Goal: Task Accomplishment & Management: Manage account settings

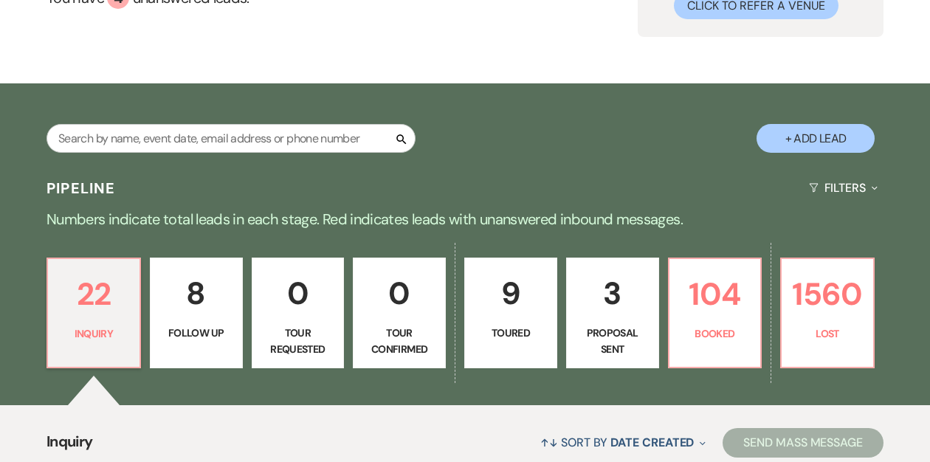
scroll to position [167, 0]
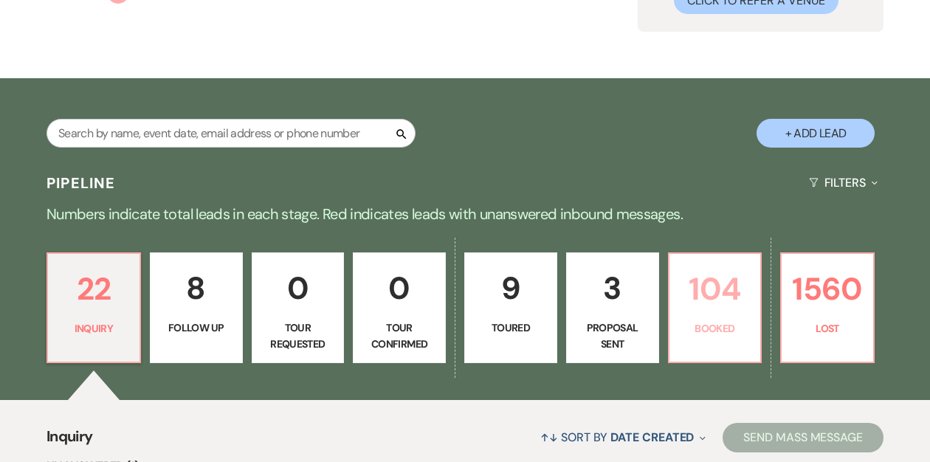
click at [711, 315] on link "104 Booked" at bounding box center [715, 307] width 94 height 111
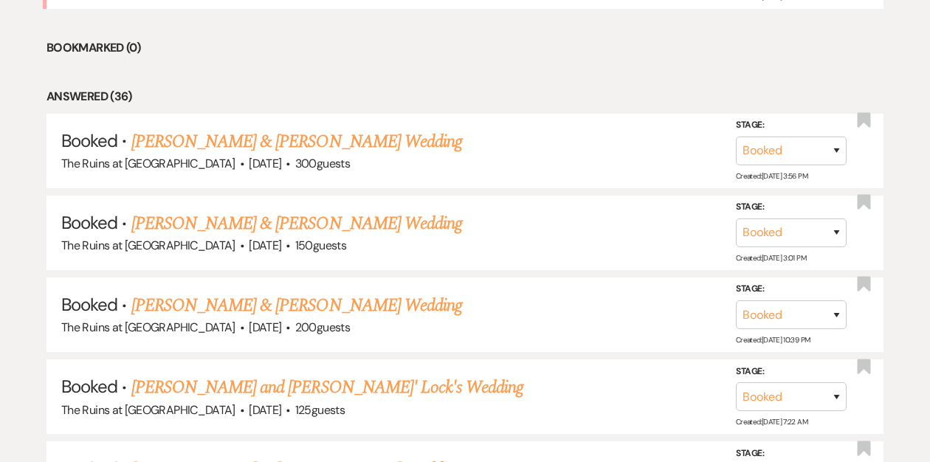
scroll to position [830, 0]
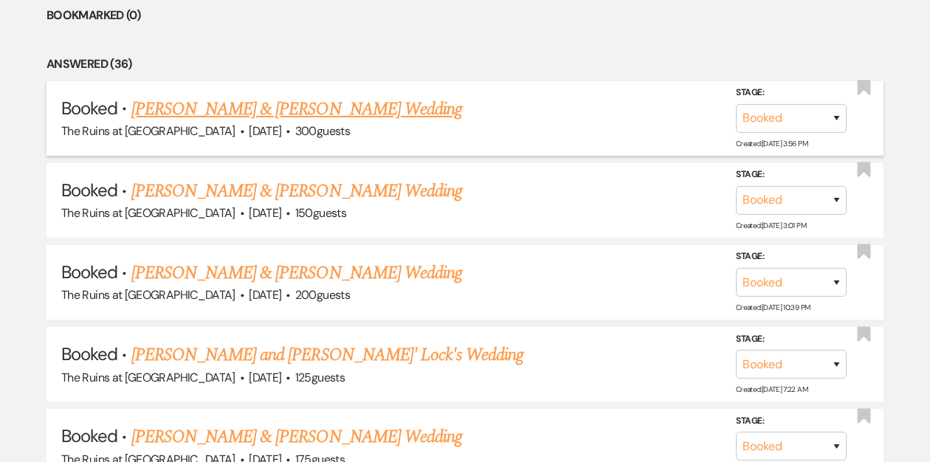
click at [355, 108] on link "[PERSON_NAME] & [PERSON_NAME] Wedding" at bounding box center [296, 109] width 331 height 27
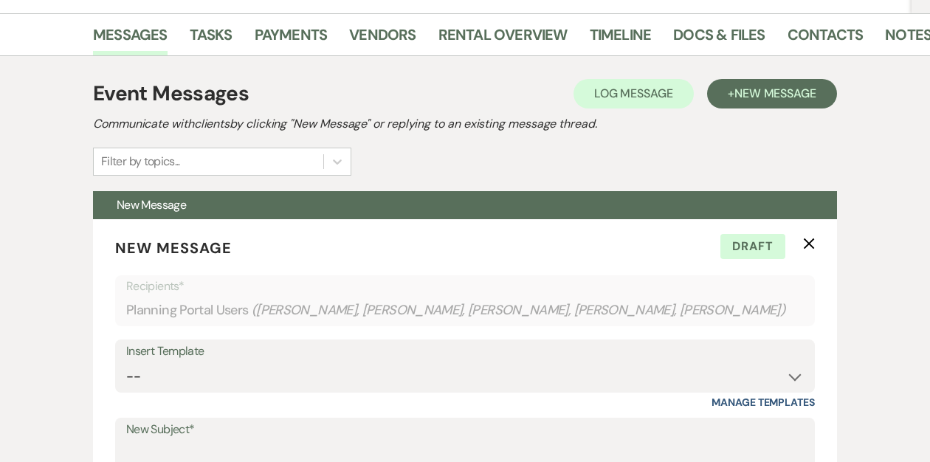
scroll to position [235, 0]
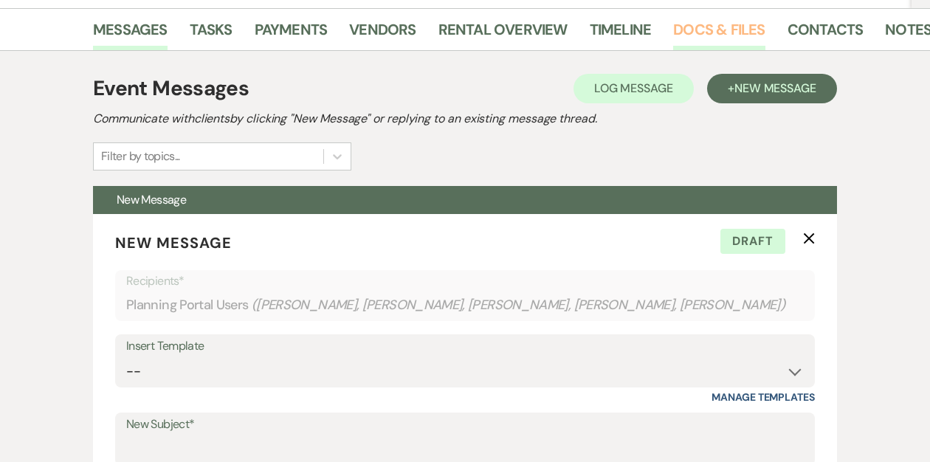
click at [749, 36] on link "Docs & Files" at bounding box center [718, 34] width 91 height 32
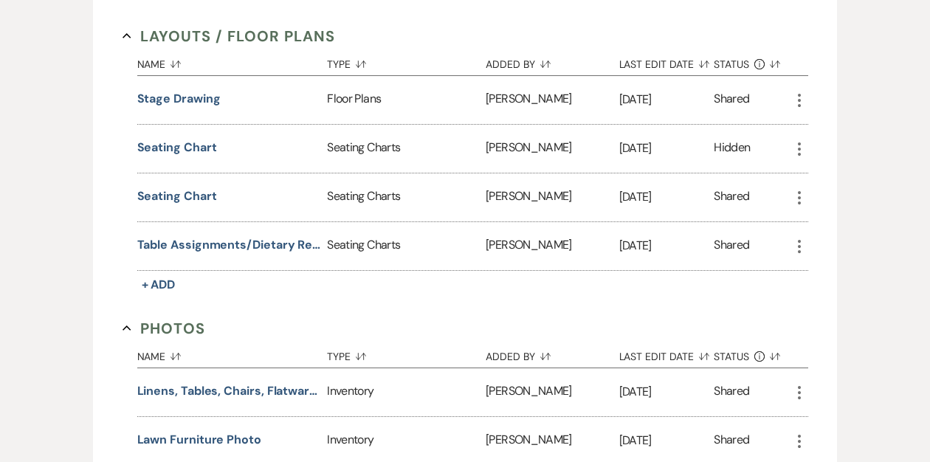
scroll to position [3518, 0]
click at [188, 186] on button "Seating Chart" at bounding box center [177, 195] width 80 height 18
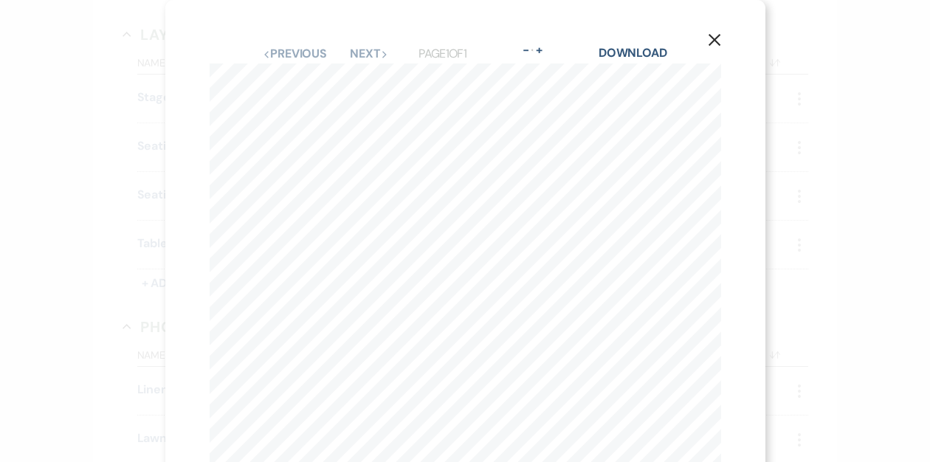
click at [716, 37] on icon "X" at bounding box center [714, 39] width 13 height 13
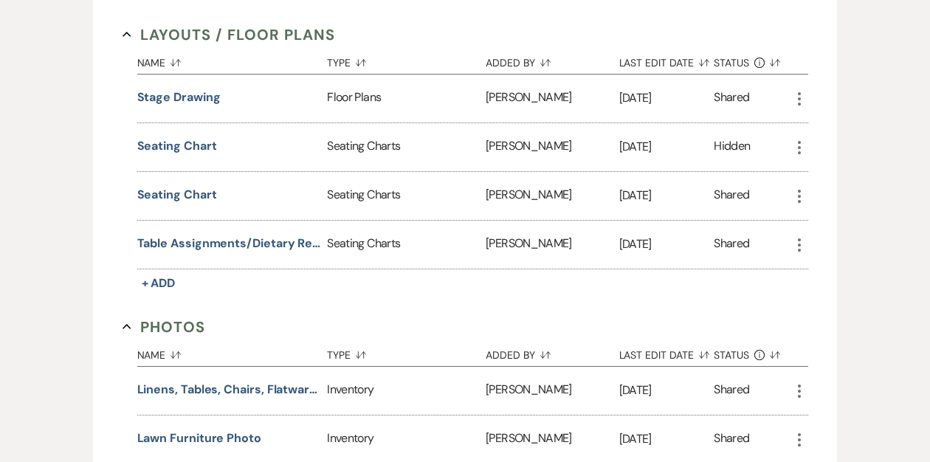
click at [793, 187] on icon "More" at bounding box center [799, 196] width 18 height 18
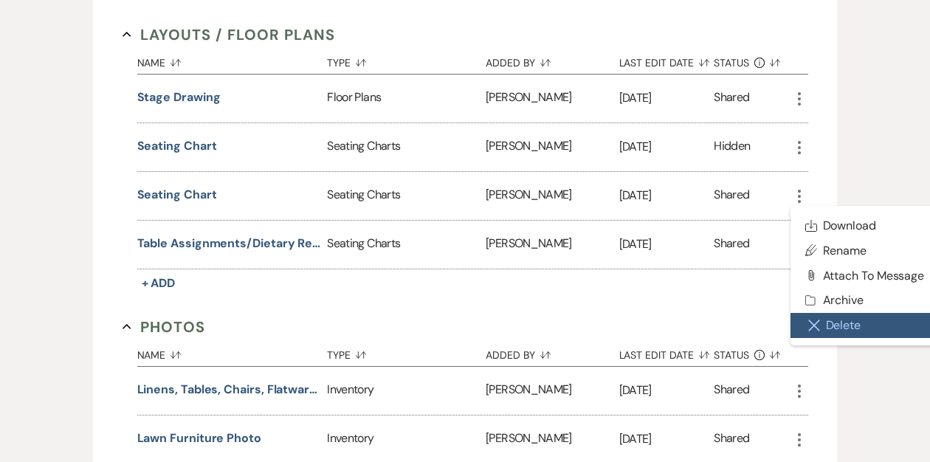
click at [832, 313] on button "Close Delete X Delete" at bounding box center [864, 325] width 149 height 25
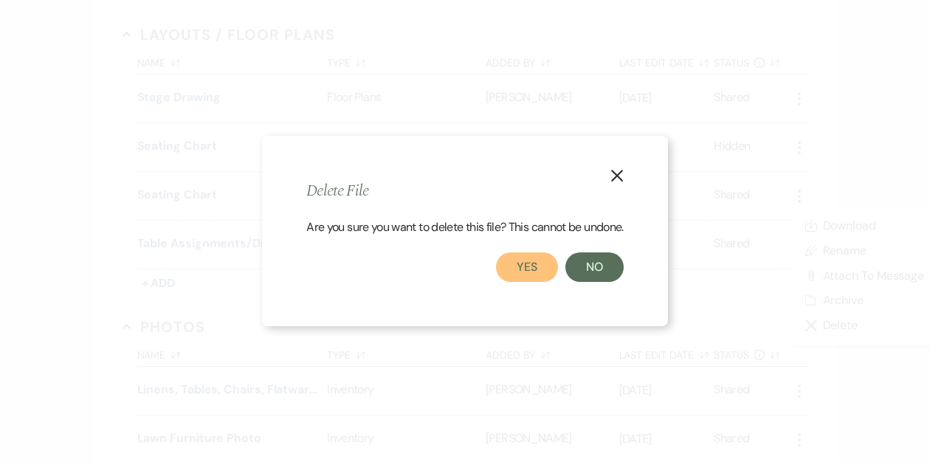
click at [541, 268] on button "Yes" at bounding box center [527, 267] width 62 height 30
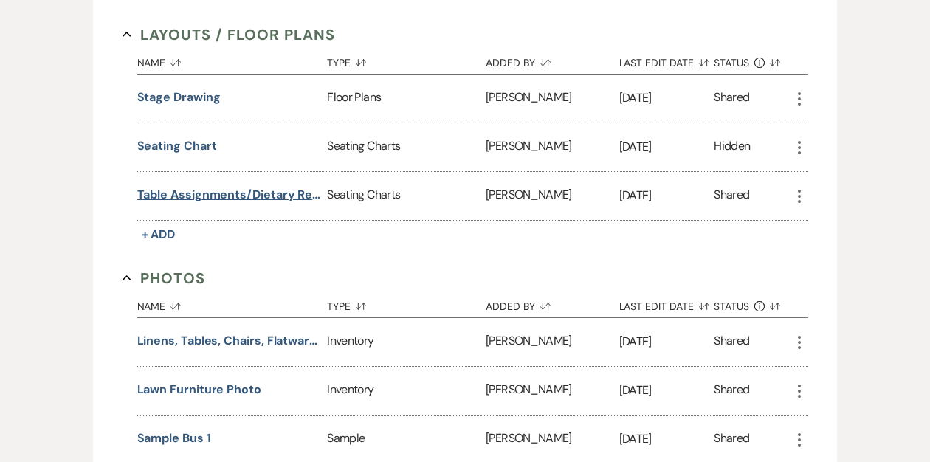
click at [251, 186] on button "Table Assignments/Dietary Restrictions" at bounding box center [229, 195] width 184 height 18
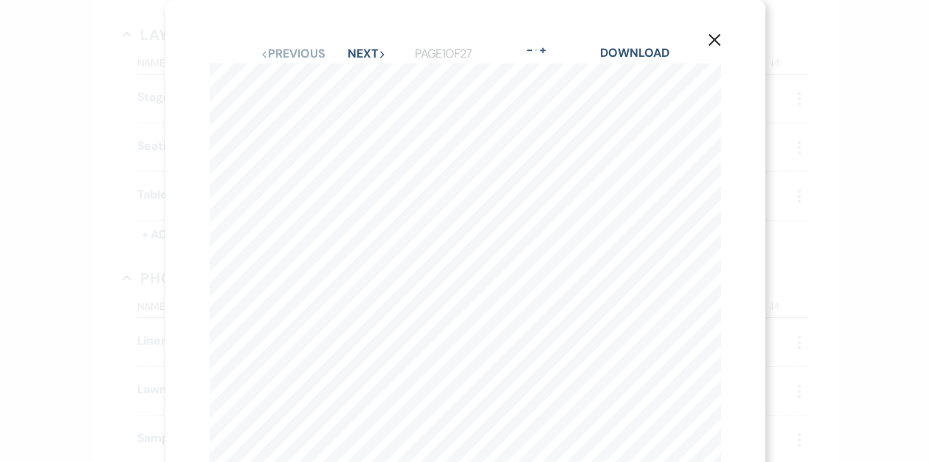
click at [710, 40] on icon "X" at bounding box center [714, 39] width 13 height 13
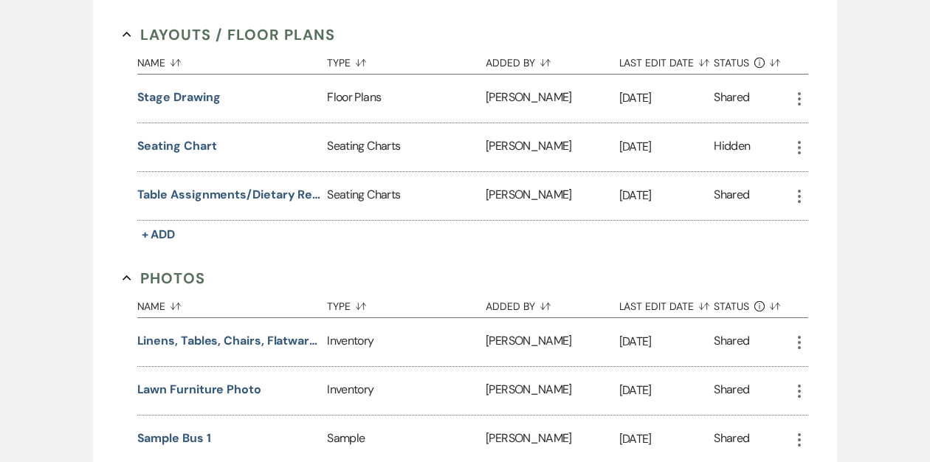
click at [794, 187] on icon "More" at bounding box center [799, 196] width 18 height 18
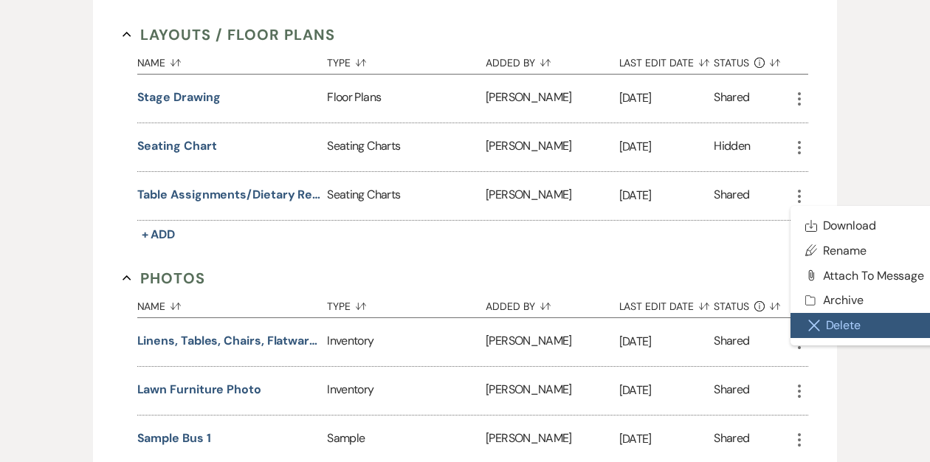
click at [828, 313] on button "Close Delete X Delete" at bounding box center [864, 325] width 149 height 25
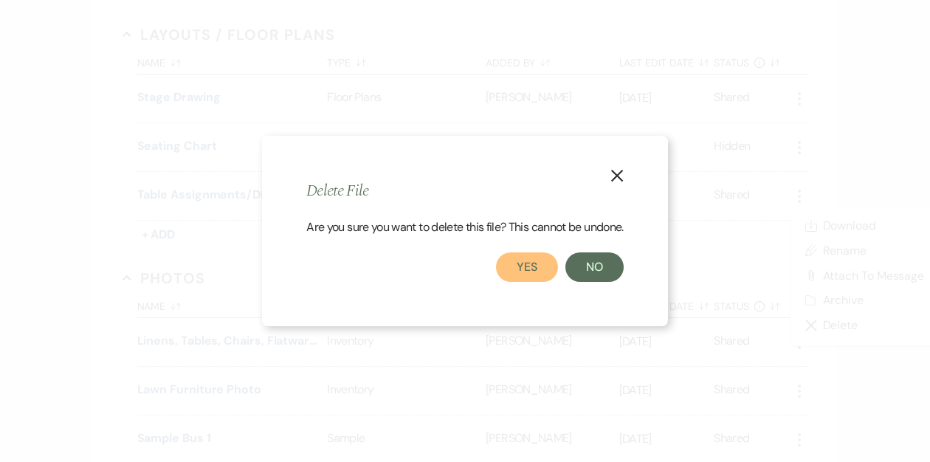
click at [543, 265] on button "Yes" at bounding box center [527, 267] width 62 height 30
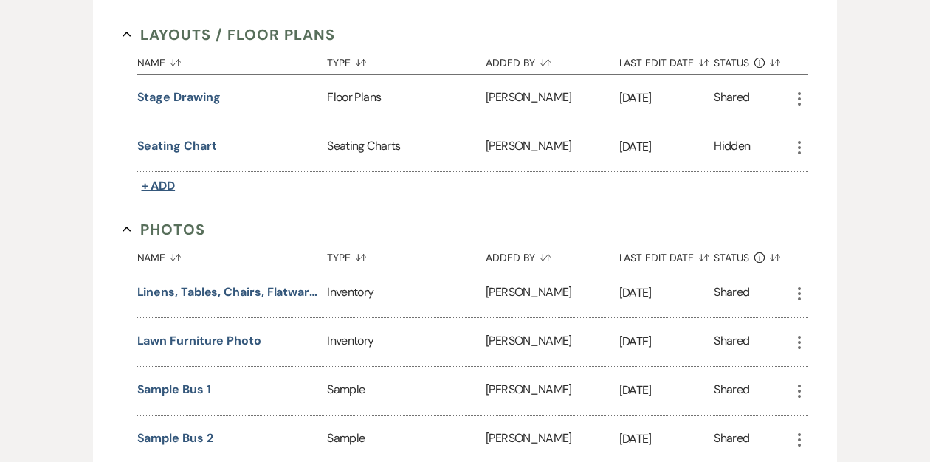
click at [165, 178] on span "+ Add" at bounding box center [159, 185] width 34 height 15
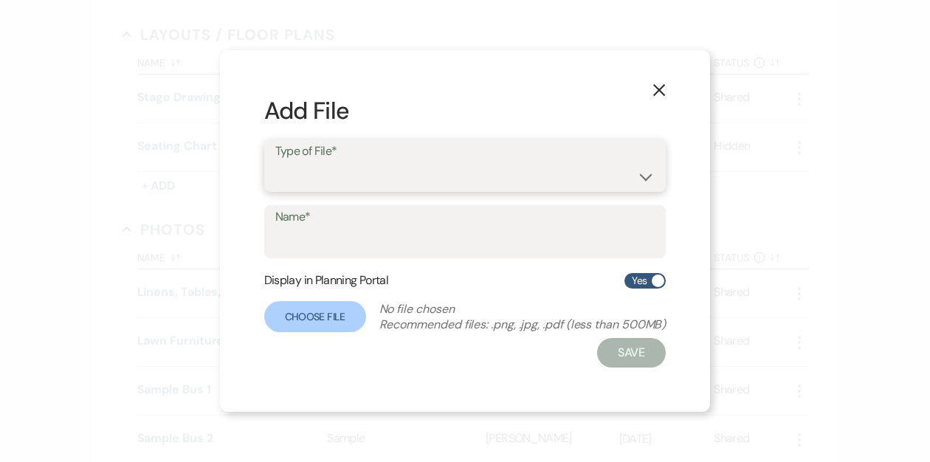
click at [315, 179] on select "Event Maps Floor Plans Rain Plan Seating Charts Venue Layout" at bounding box center [465, 176] width 380 height 29
select select "24"
click at [275, 162] on select "Event Maps Floor Plans Rain Plan Seating Charts Venue Layout" at bounding box center [465, 176] width 380 height 29
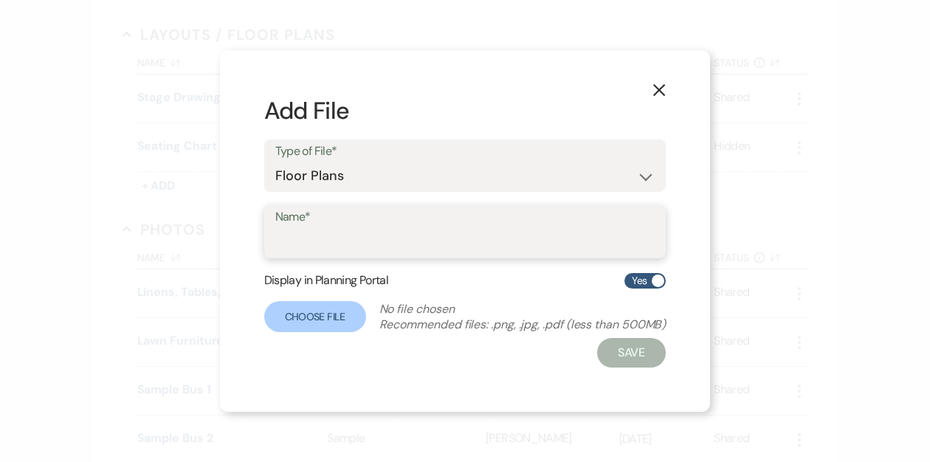
click at [322, 238] on input "Name*" at bounding box center [465, 242] width 380 height 29
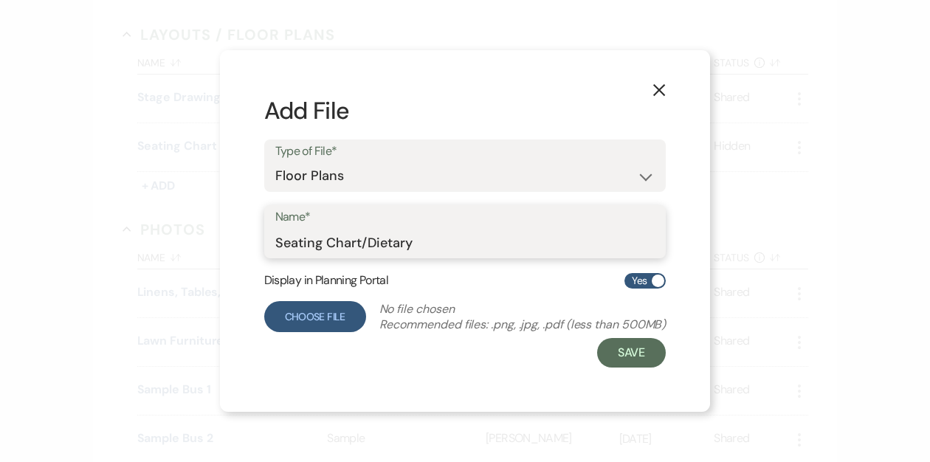
type input "Seating Chart/Dietary"
click at [304, 310] on label "Choose File" at bounding box center [315, 316] width 102 height 31
click at [0, 0] on input "Choose File" at bounding box center [0, 0] width 0 height 0
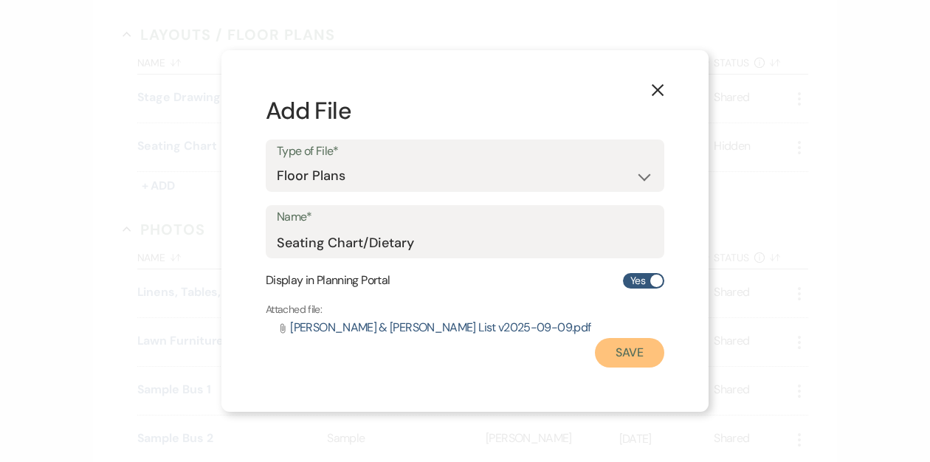
click at [632, 346] on button "Save" at bounding box center [629, 353] width 69 height 30
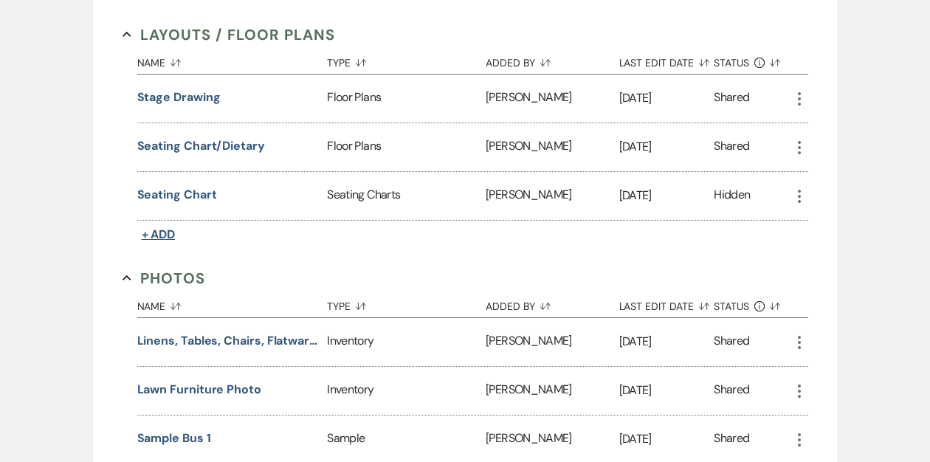
click at [159, 226] on span "+ Add" at bounding box center [159, 233] width 34 height 15
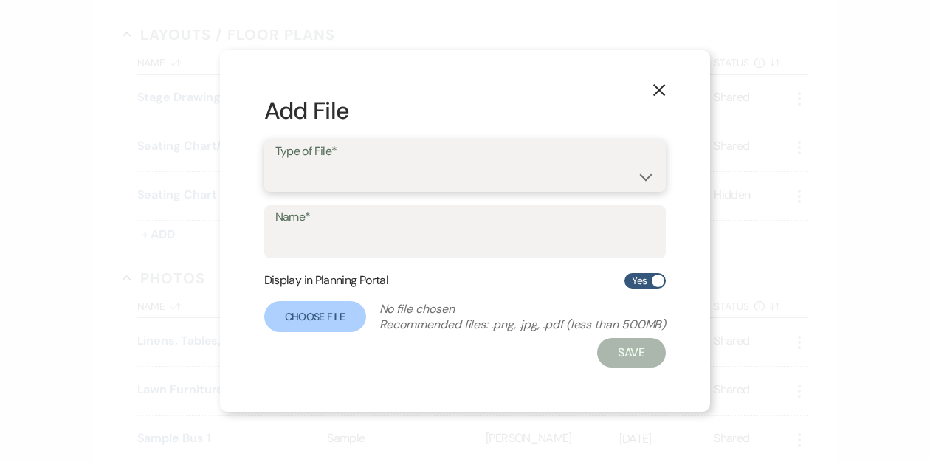
click at [324, 176] on select "Event Maps Floor Plans Rain Plan Seating Charts Venue Layout" at bounding box center [465, 176] width 380 height 29
select select "24"
click at [275, 162] on select "Event Maps Floor Plans Rain Plan Seating Charts Venue Layout" at bounding box center [465, 176] width 380 height 29
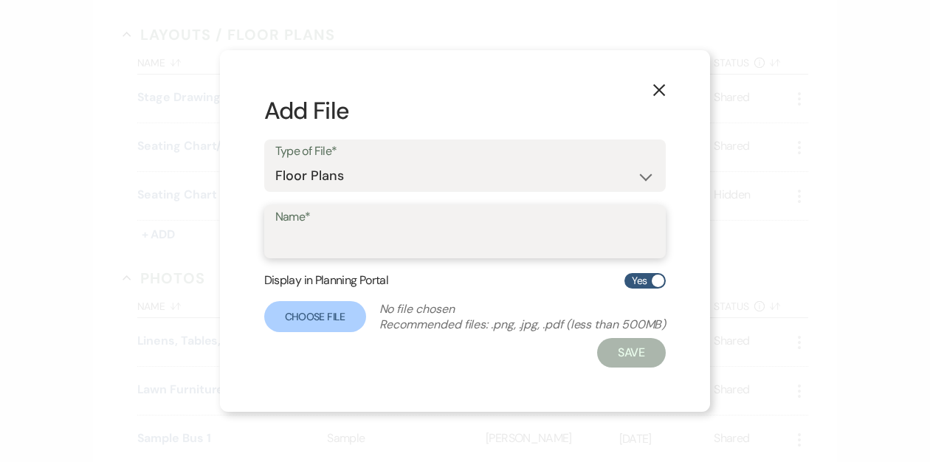
click at [312, 239] on input "Name*" at bounding box center [465, 242] width 380 height 29
type input "a"
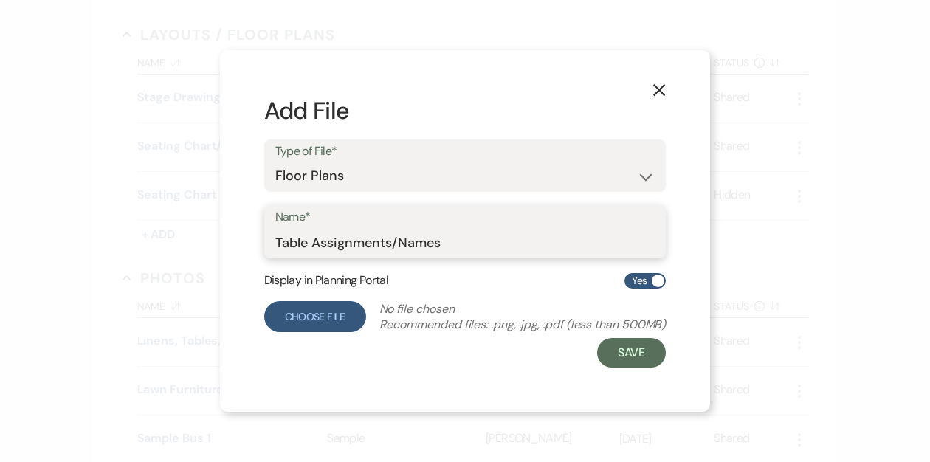
type input "Table Assignments/Names"
click at [308, 316] on label "Choose File" at bounding box center [315, 316] width 102 height 31
click at [0, 0] on input "Choose File" at bounding box center [0, 0] width 0 height 0
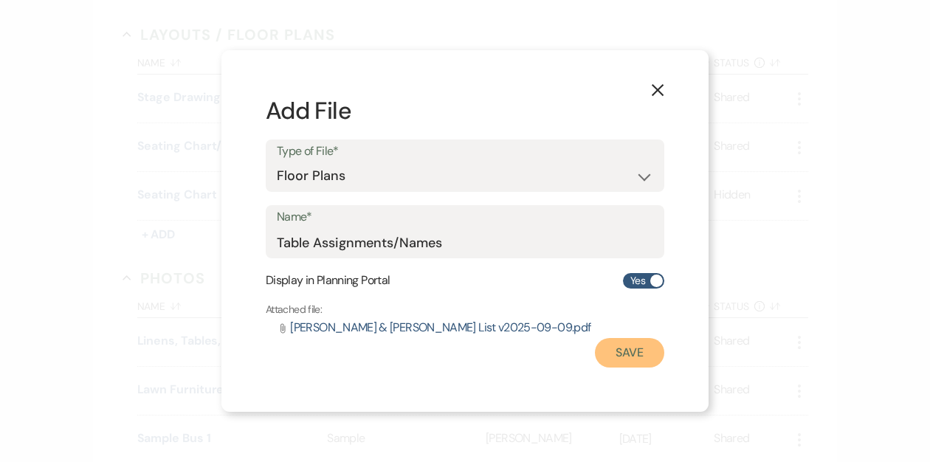
click at [636, 345] on button "Save" at bounding box center [629, 353] width 69 height 30
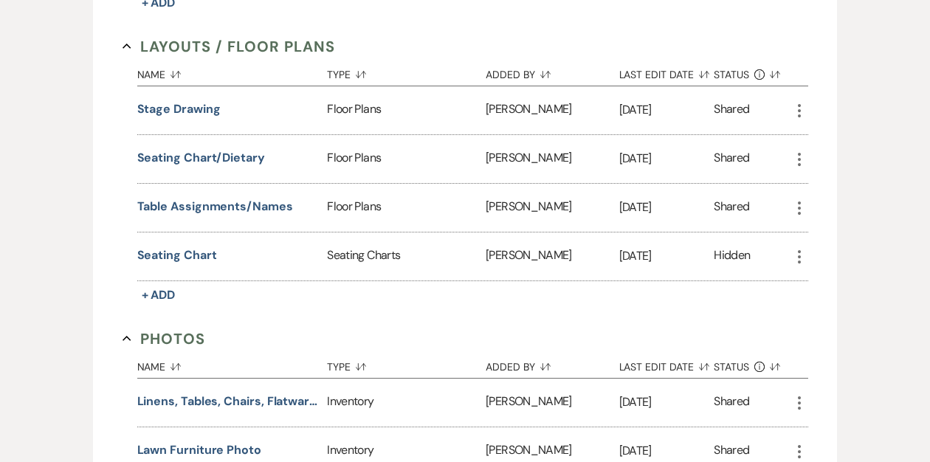
scroll to position [3502, 0]
